Goal: Task Accomplishment & Management: Use online tool/utility

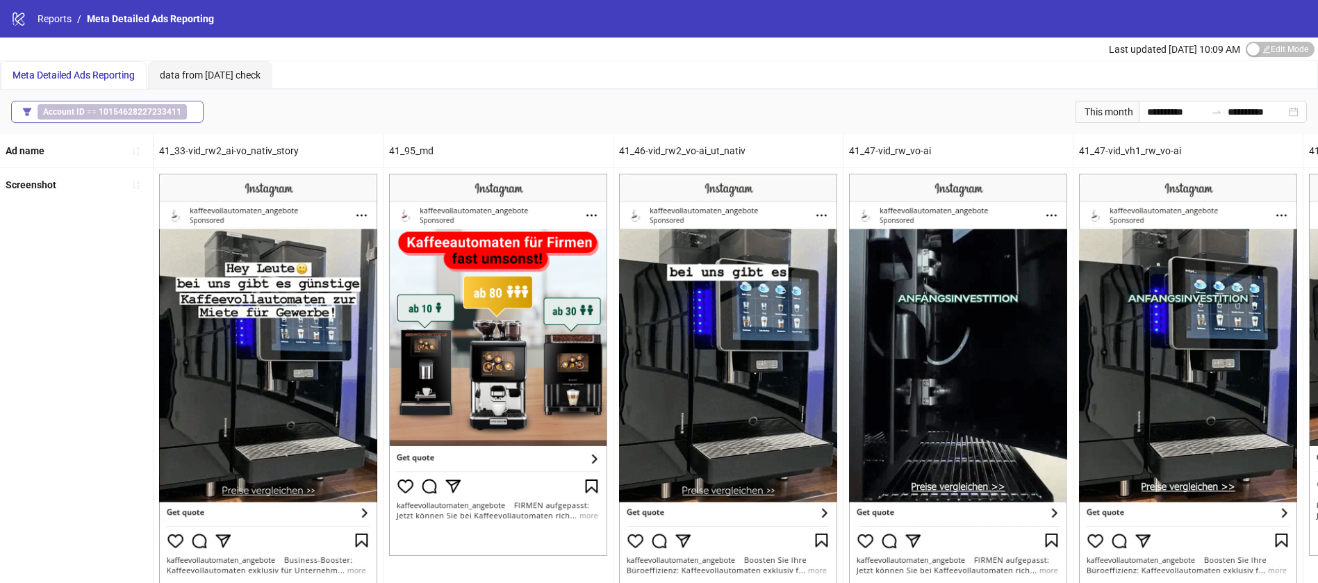
click at [127, 107] on b "10154628227233411" at bounding box center [140, 112] width 83 height 10
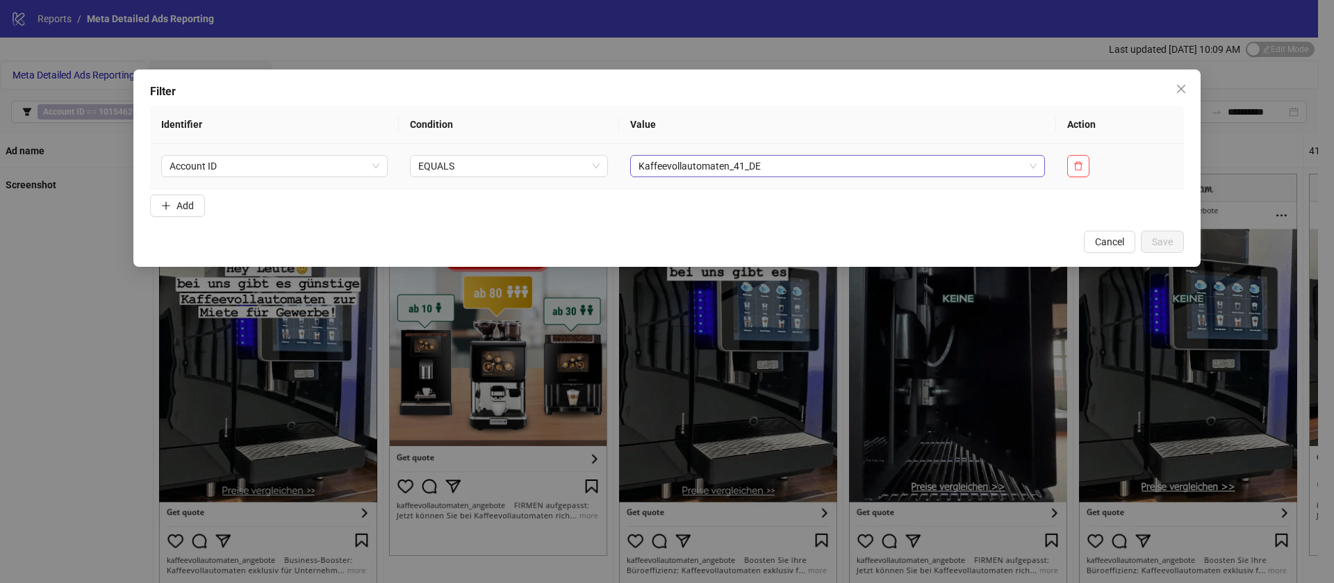
click at [720, 159] on span "Kaffeevollautomaten_41_DE" at bounding box center [837, 166] width 398 height 21
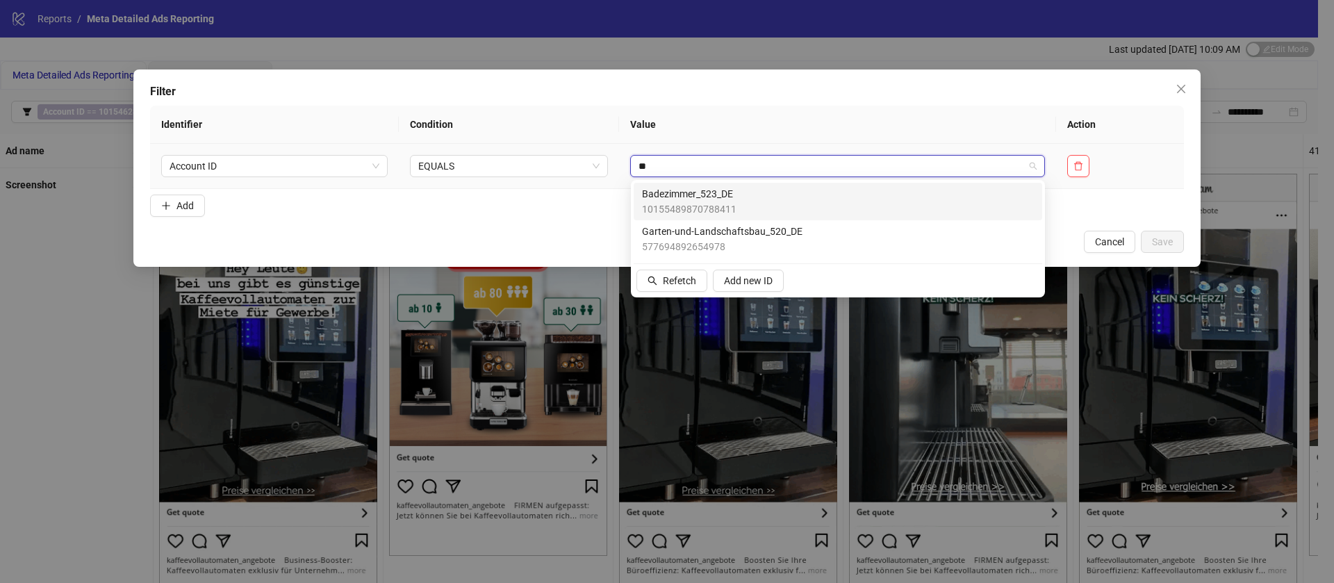
type input "***"
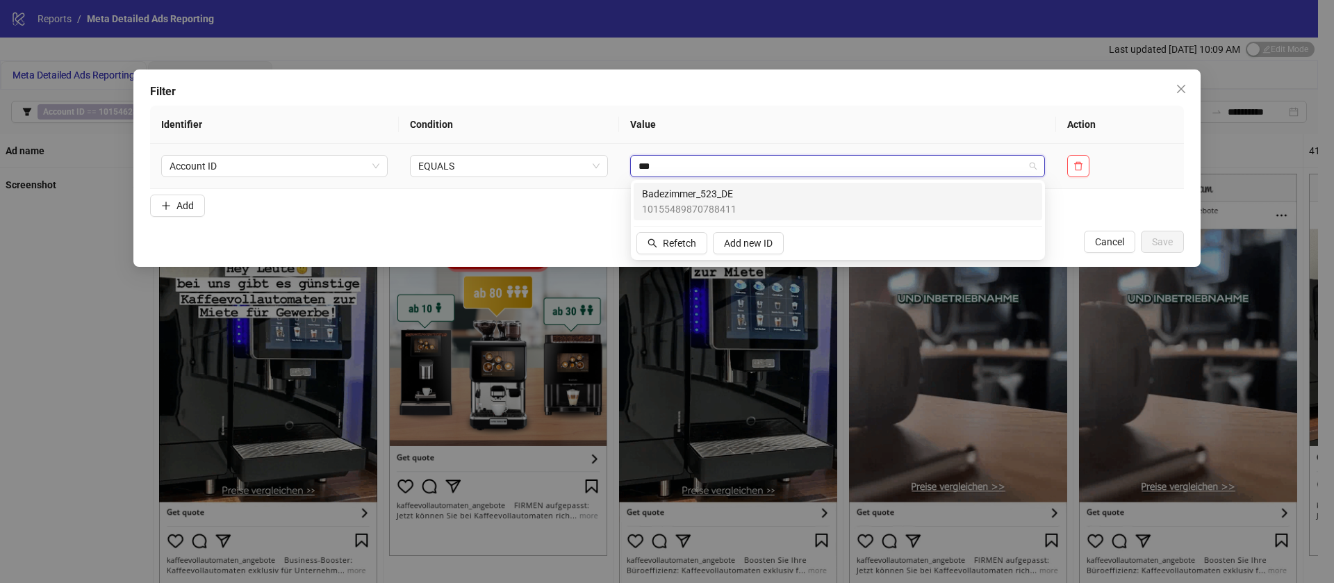
click at [715, 205] on span "10155489870788411" at bounding box center [689, 208] width 94 height 15
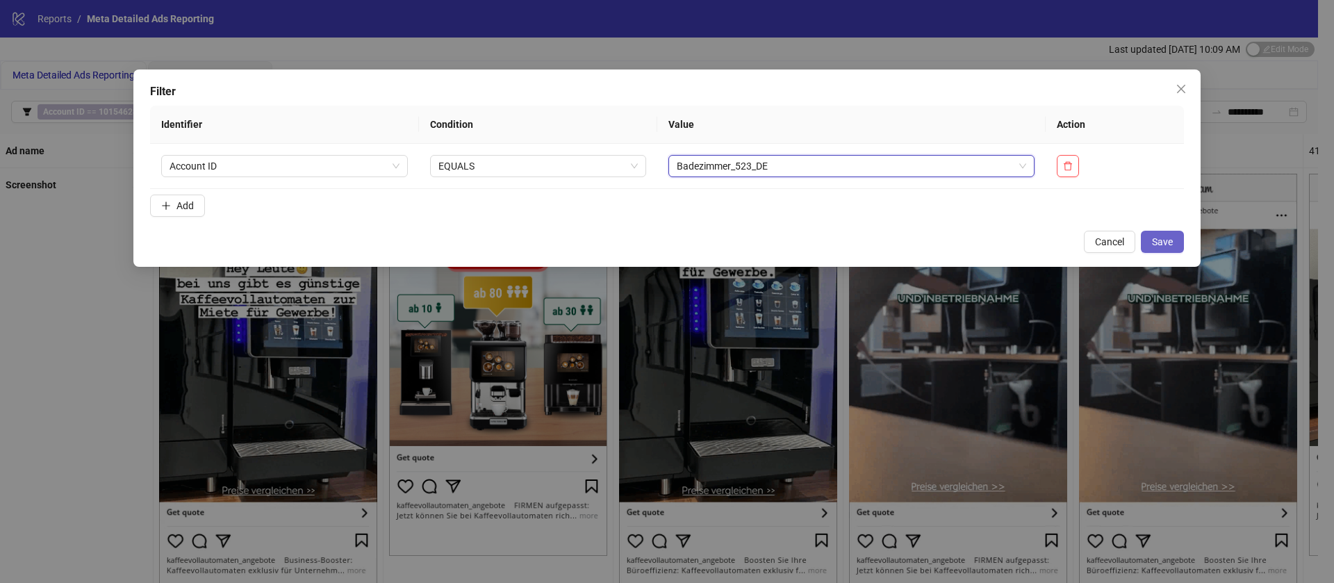
click at [1155, 242] on span "Save" at bounding box center [1162, 241] width 21 height 11
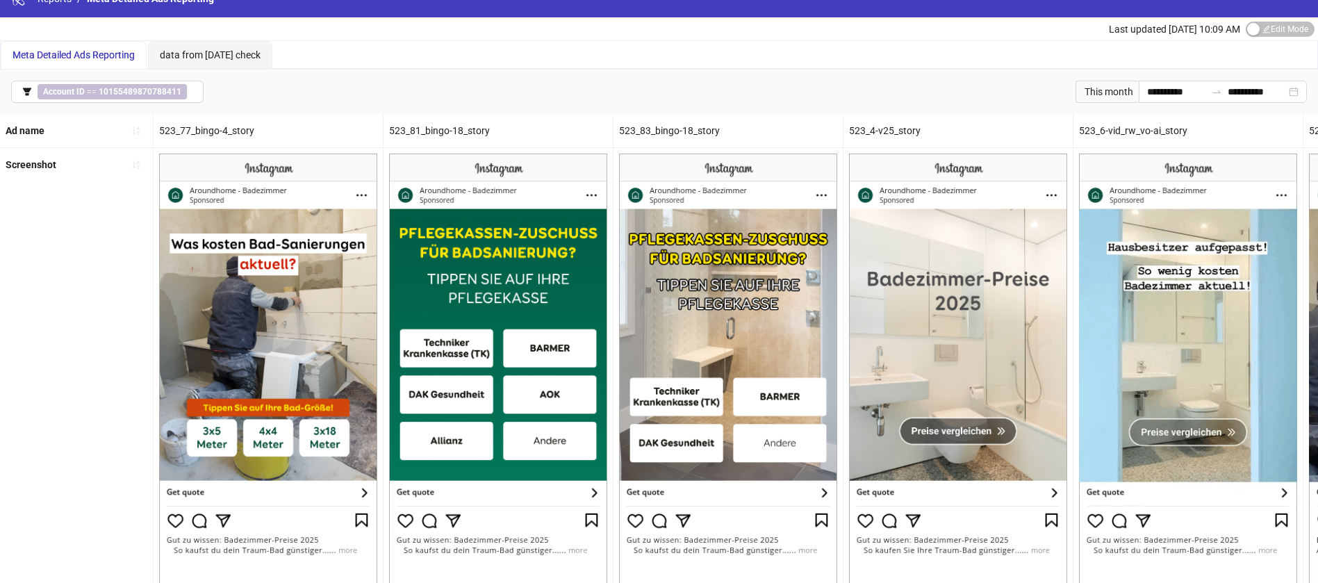
scroll to position [24, 0]
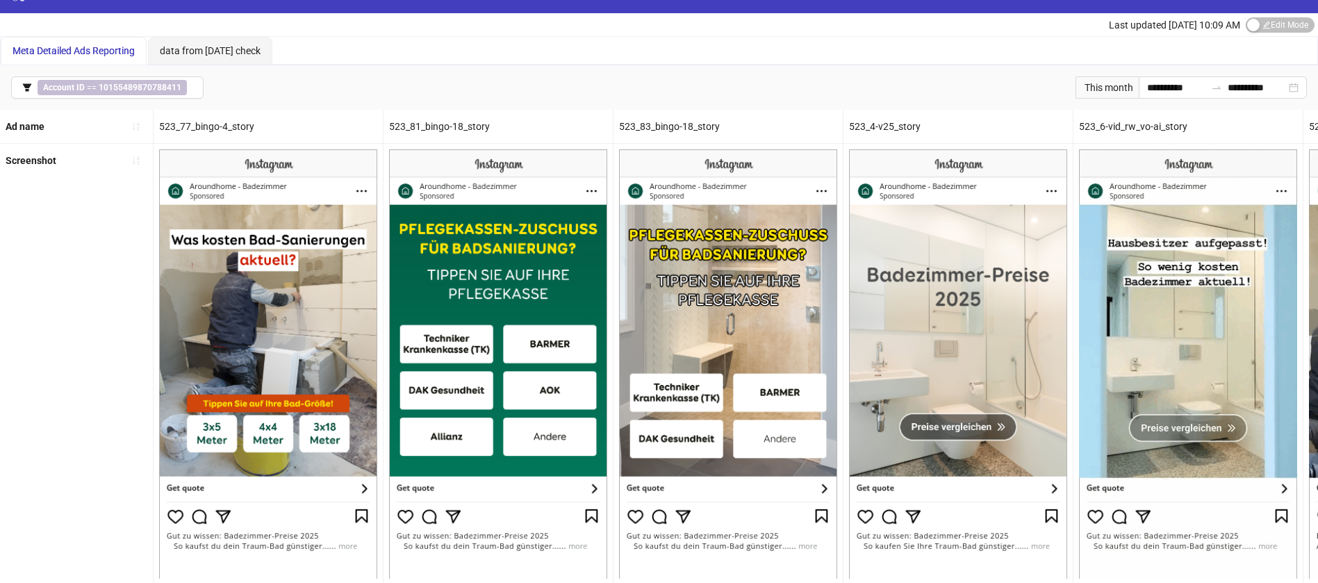
click at [417, 124] on div "523_81_bingo-18_story" at bounding box center [497, 126] width 229 height 33
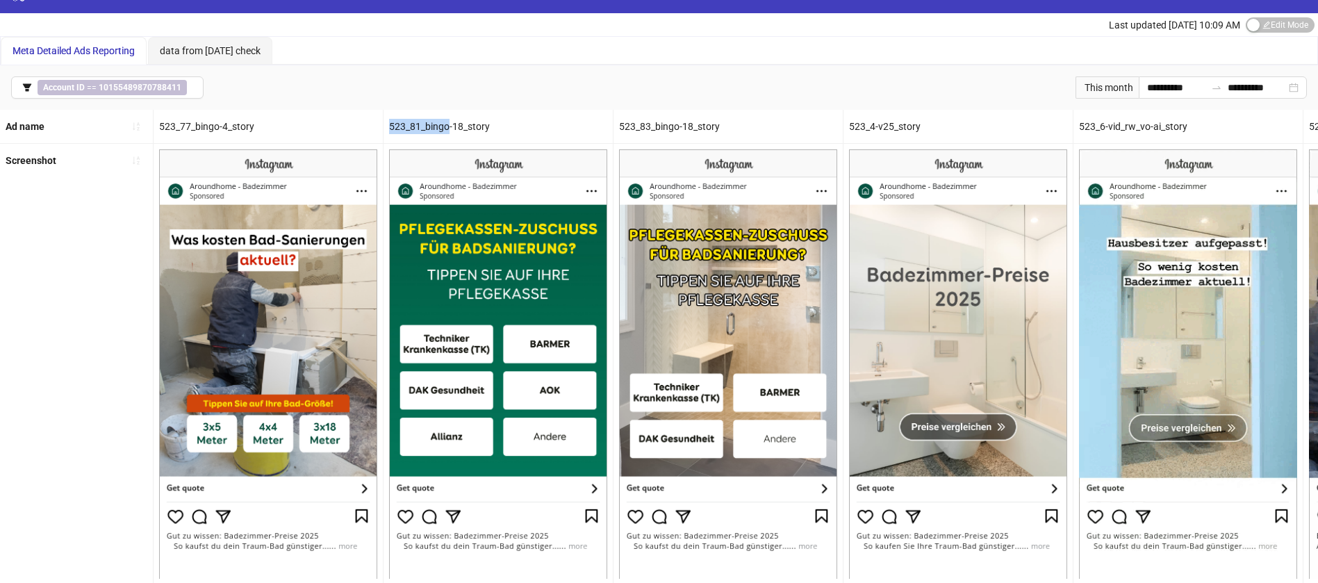
click at [417, 124] on div "523_81_bingo-18_story" at bounding box center [497, 126] width 229 height 33
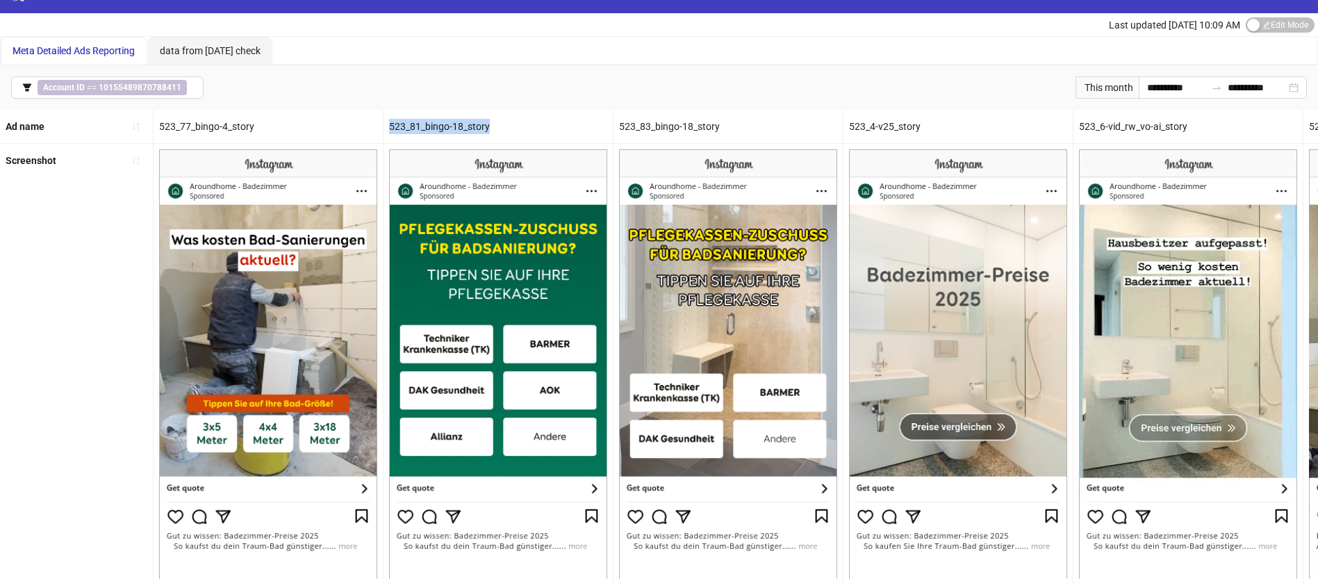
click at [417, 124] on div "523_81_bingo-18_story" at bounding box center [497, 126] width 229 height 33
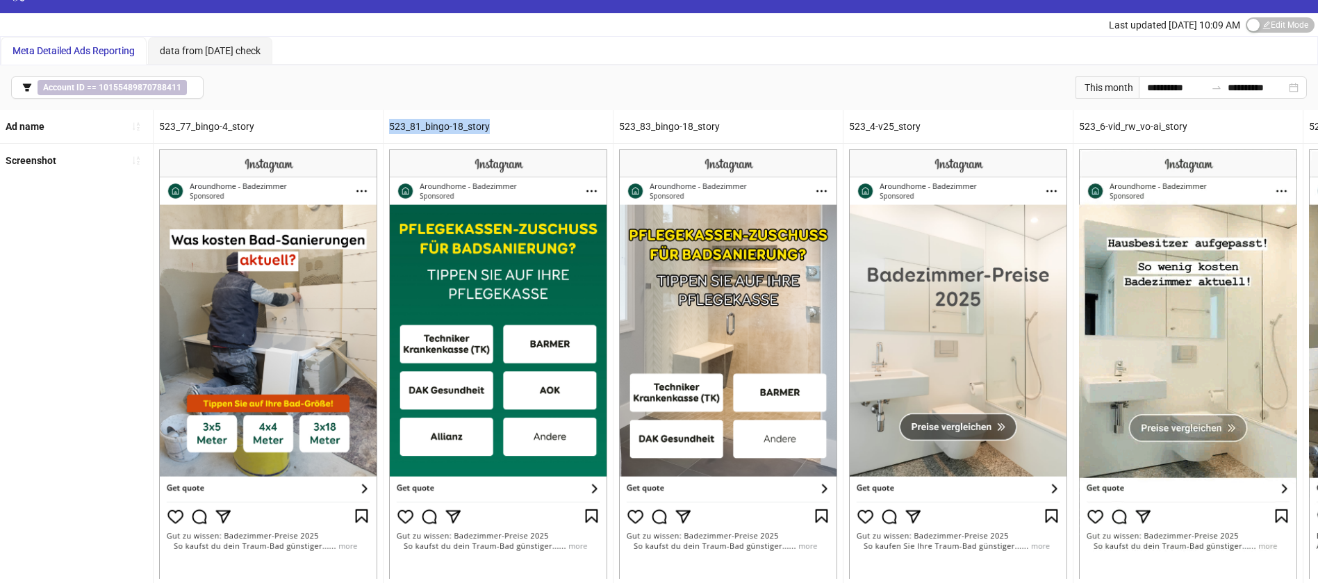
copy div "523_81_bingo-18_story"
